Goal: Information Seeking & Learning: Learn about a topic

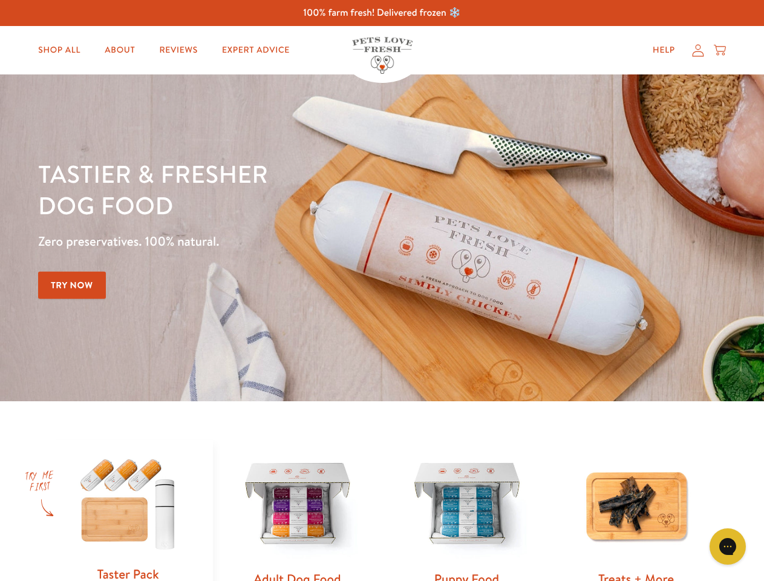
click at [382, 290] on div "Tastier & fresher dog food Zero preservatives. 100% natural. Try Now" at bounding box center [267, 238] width 458 height 160
click at [728, 546] on icon "Open gorgias live chat" at bounding box center [727, 545] width 11 height 11
